Goal: Information Seeking & Learning: Learn about a topic

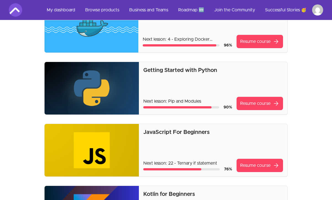
scroll to position [77, 0]
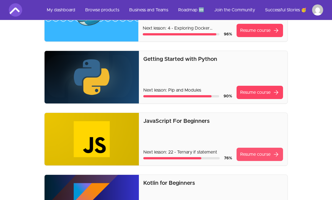
click at [252, 152] on link "Resume course arrow_forward" at bounding box center [259, 154] width 46 height 13
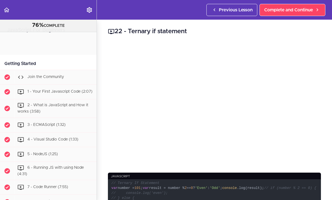
scroll to position [519, 0]
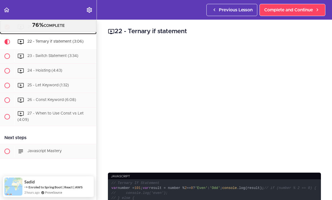
click at [84, 33] on div "21 - If Statement (7:14)" at bounding box center [55, 27] width 82 height 12
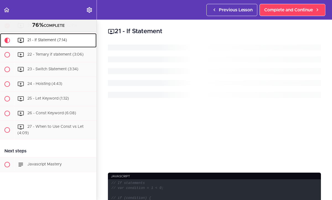
scroll to position [498, 0]
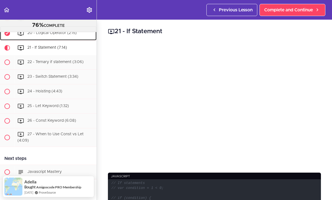
click at [93, 37] on div "20 - Logical Operator (2:15)" at bounding box center [55, 33] width 82 height 12
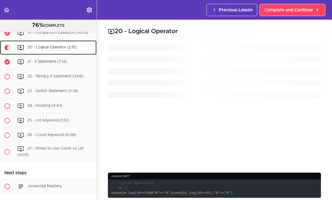
scroll to position [484, 0]
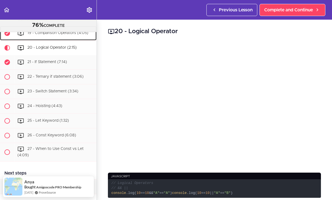
click at [92, 35] on div "19 - Comparison Operators (4:05)" at bounding box center [55, 33] width 82 height 12
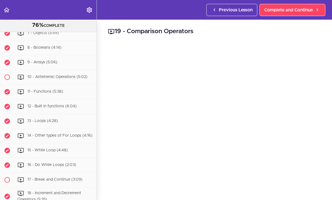
scroll to position [312, 0]
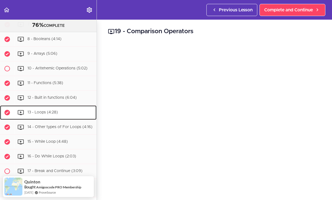
click at [75, 114] on div "13 - Loops (4:28)" at bounding box center [55, 112] width 82 height 12
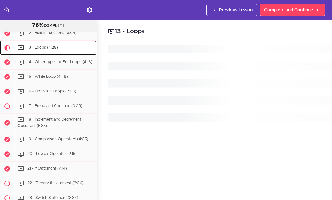
scroll to position [377, 0]
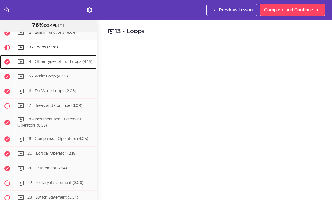
click at [48, 60] on span "14 - Other types of For Loops (4:16)" at bounding box center [59, 62] width 65 height 4
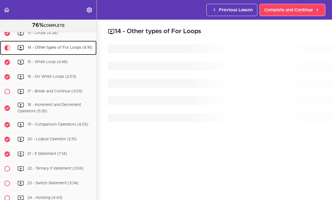
scroll to position [392, 0]
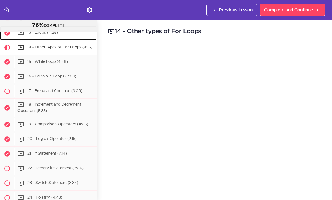
click at [90, 35] on div "13 - Loops (4:28)" at bounding box center [55, 33] width 82 height 12
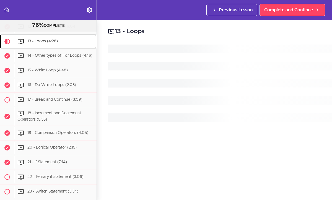
scroll to position [377, 0]
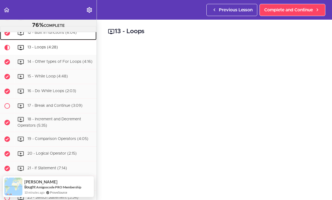
click at [85, 35] on div "12 - Built in functions (6:04)" at bounding box center [55, 33] width 82 height 12
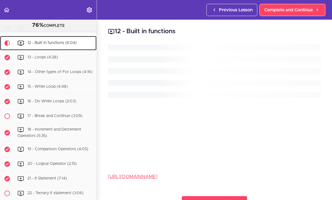
scroll to position [363, 0]
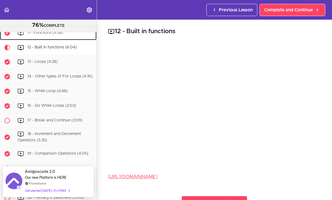
click at [83, 35] on div "11 - Functions (5:38)" at bounding box center [55, 33] width 82 height 12
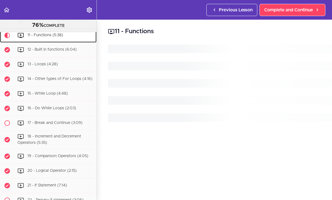
scroll to position [348, 0]
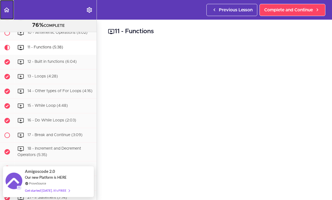
click at [7, 11] on use "Back to course curriculum" at bounding box center [7, 9] width 6 height 5
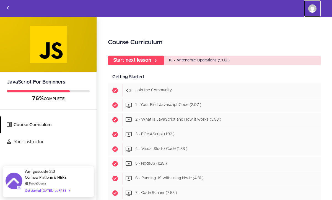
click at [310, 10] on img at bounding box center [312, 8] width 8 height 8
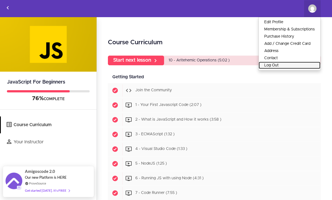
click at [268, 66] on link "Log Out" at bounding box center [290, 65] width 62 height 7
